Goal: Information Seeking & Learning: Learn about a topic

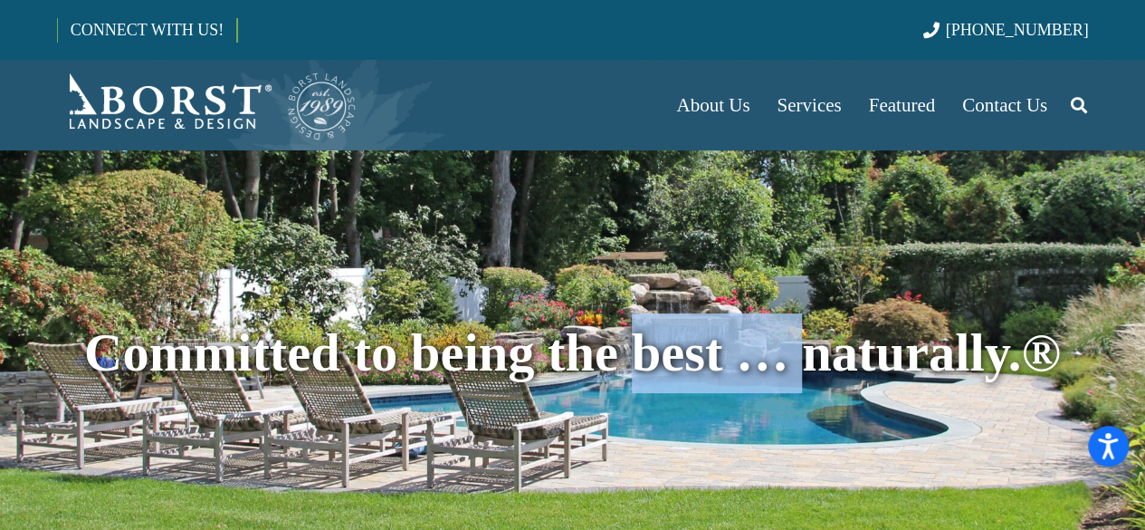
drag, startPoint x: 646, startPoint y: 358, endPoint x: 813, endPoint y: 361, distance: 166.6
click at [813, 361] on span "Committed to being the best … naturally.®" at bounding box center [572, 352] width 977 height 59
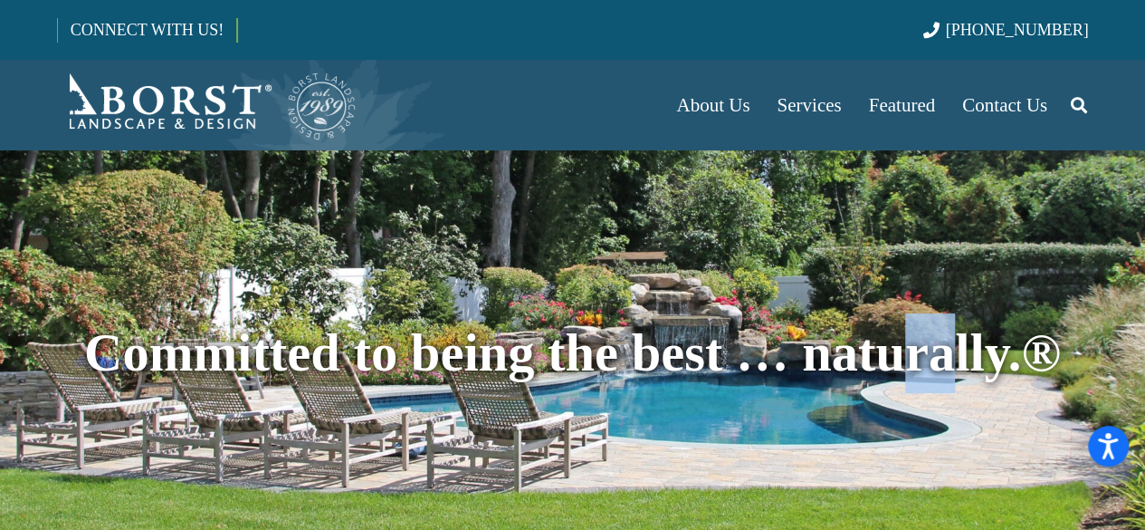
drag, startPoint x: 902, startPoint y: 363, endPoint x: 928, endPoint y: 373, distance: 28.1
click at [942, 364] on span "Committed to being the best … naturally.®" at bounding box center [572, 352] width 977 height 59
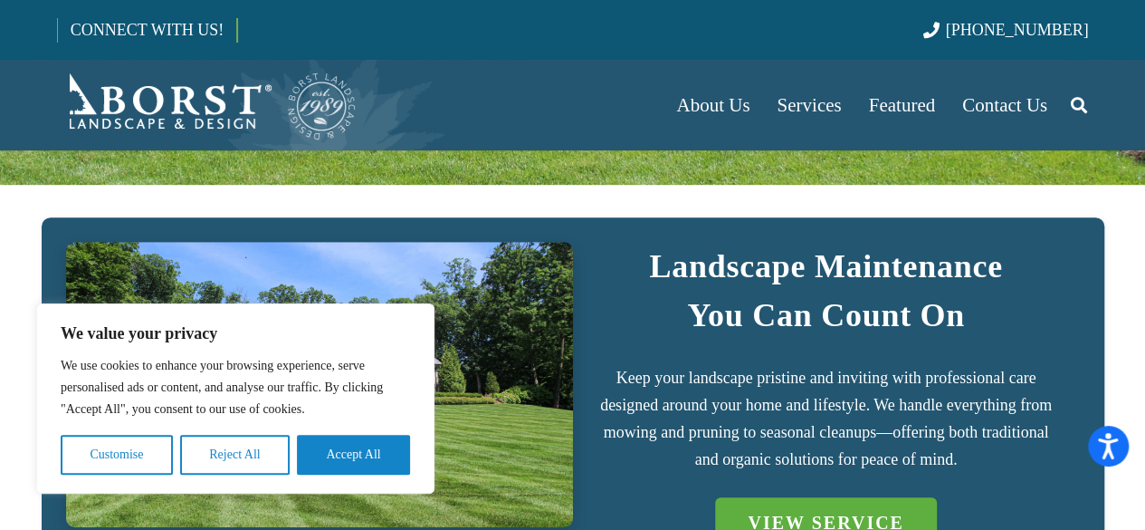
scroll to position [453, 0]
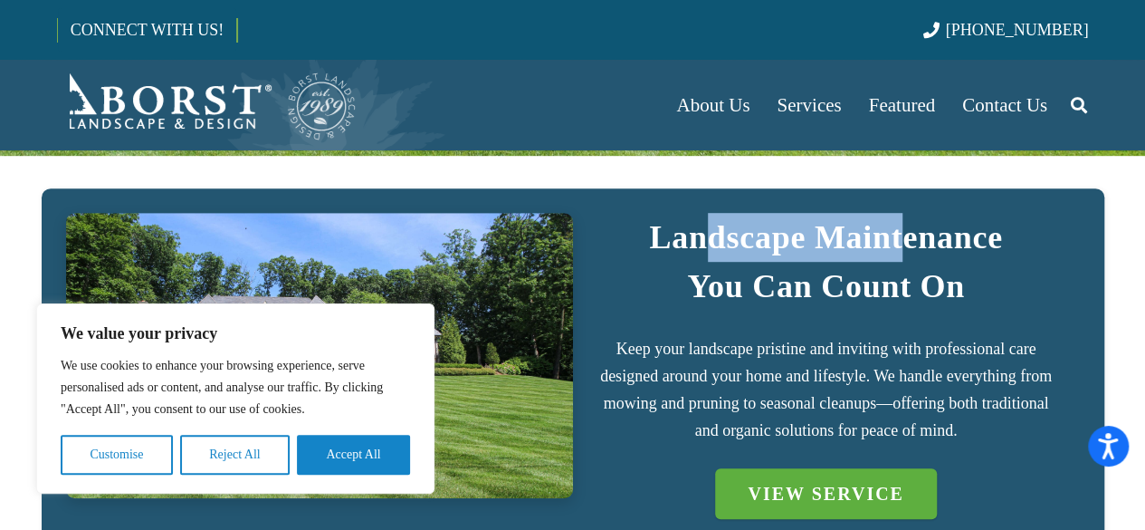
drag, startPoint x: 705, startPoint y: 239, endPoint x: 855, endPoint y: 263, distance: 152.2
click at [900, 239] on strong "Landscape Maintenance" at bounding box center [825, 237] width 353 height 36
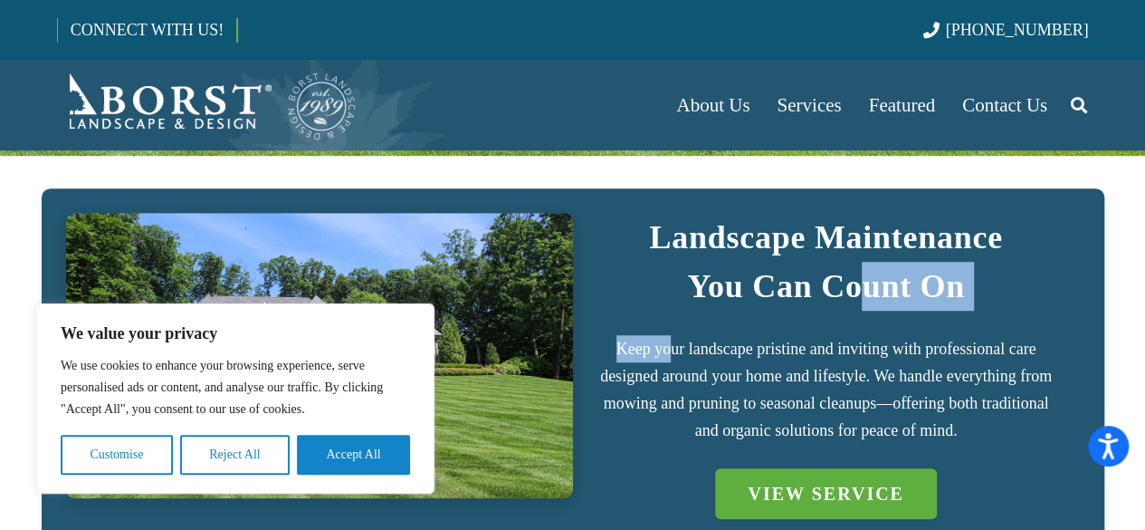
drag, startPoint x: 823, startPoint y: 310, endPoint x: 887, endPoint y: 322, distance: 65.3
click at [874, 310] on div "Landscape Maintenance You Can Count On Keep your landscape pristine and invitin…" at bounding box center [826, 328] width 458 height 231
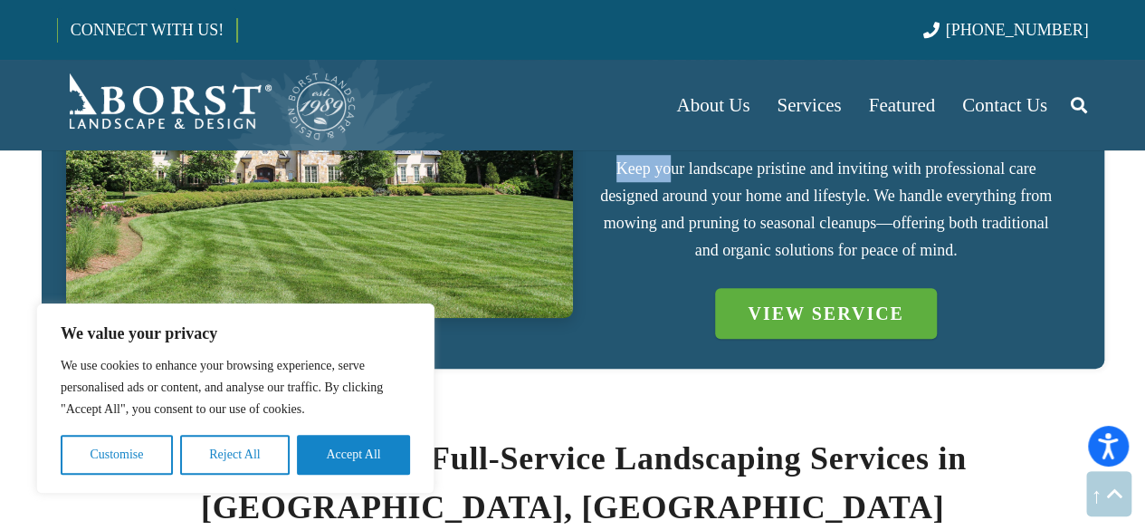
scroll to position [634, 0]
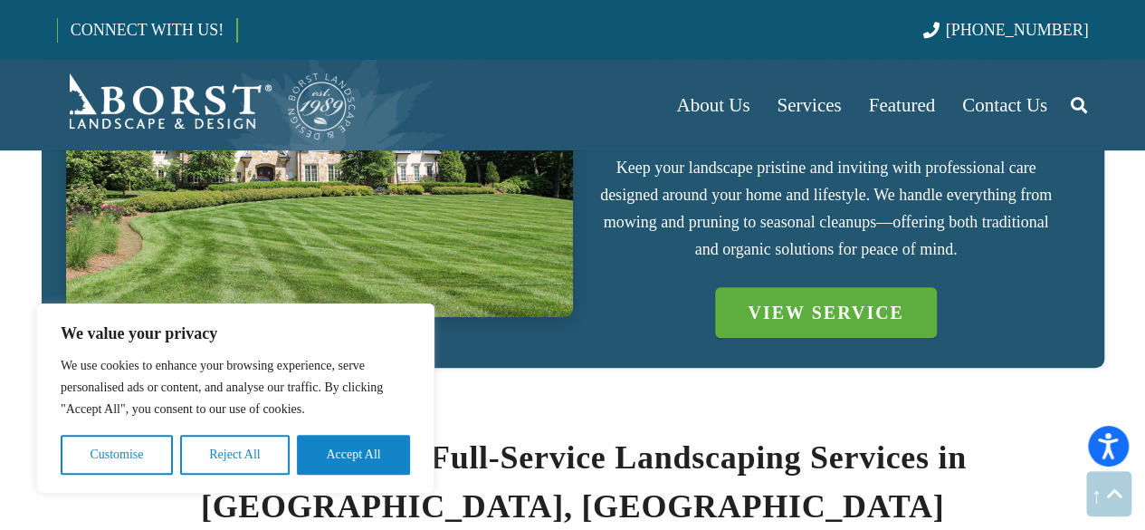
click at [571, 329] on div at bounding box center [319, 187] width 507 height 310
drag, startPoint x: 226, startPoint y: 462, endPoint x: 567, endPoint y: 389, distance: 348.0
click at [227, 463] on button "Reject All" at bounding box center [235, 455] width 110 height 40
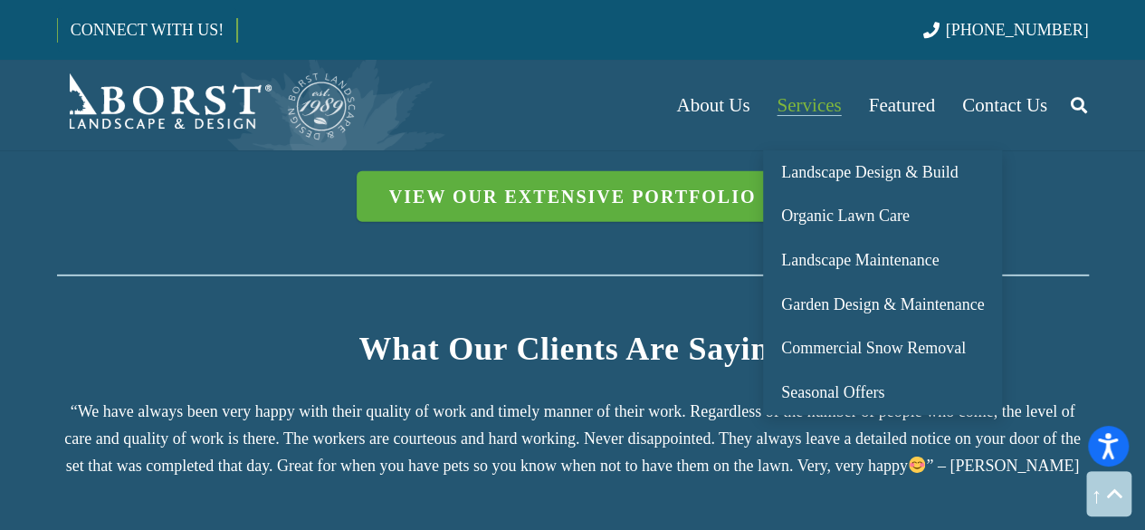
scroll to position [2717, 0]
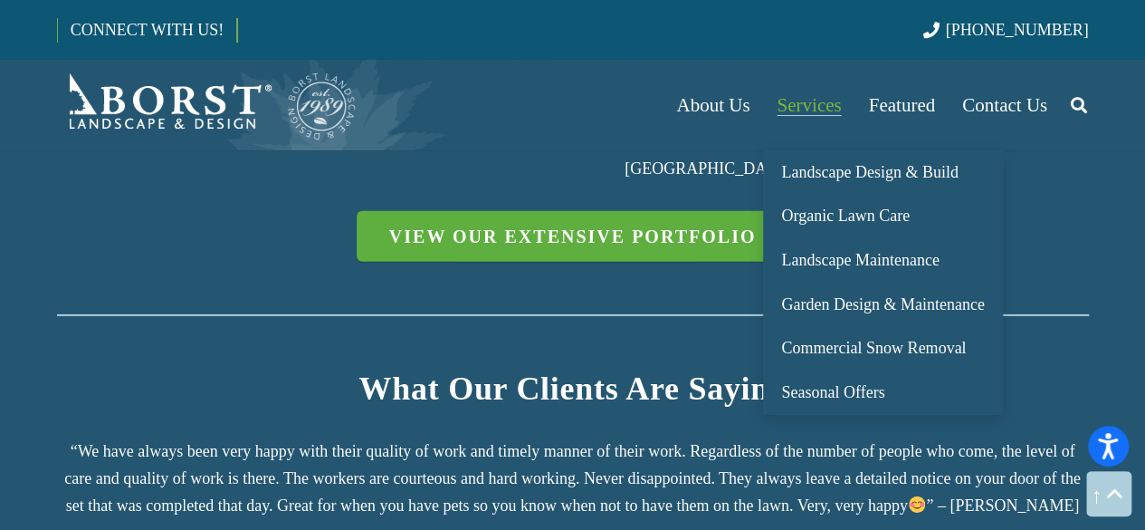
click at [819, 113] on span "Services" at bounding box center [809, 105] width 64 height 22
